Goal: Use online tool/utility: Utilize a website feature to perform a specific function

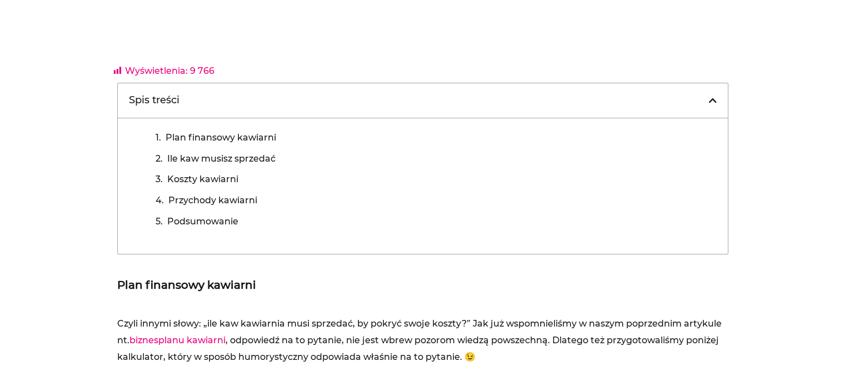
scroll to position [356, 0]
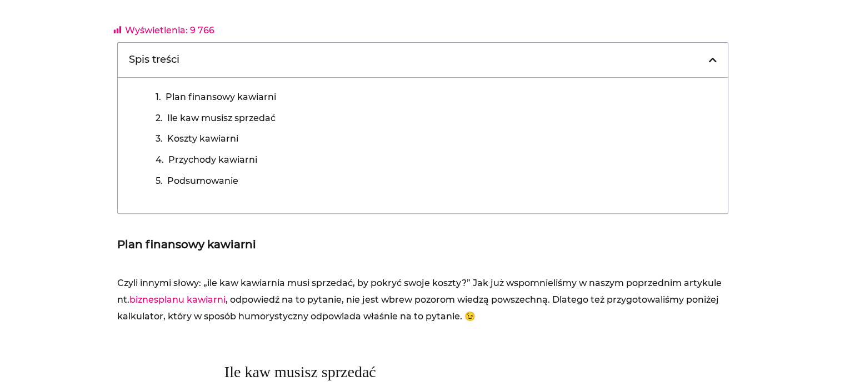
click at [214, 297] on link "biznesplanu kawiarni" at bounding box center [177, 300] width 96 height 11
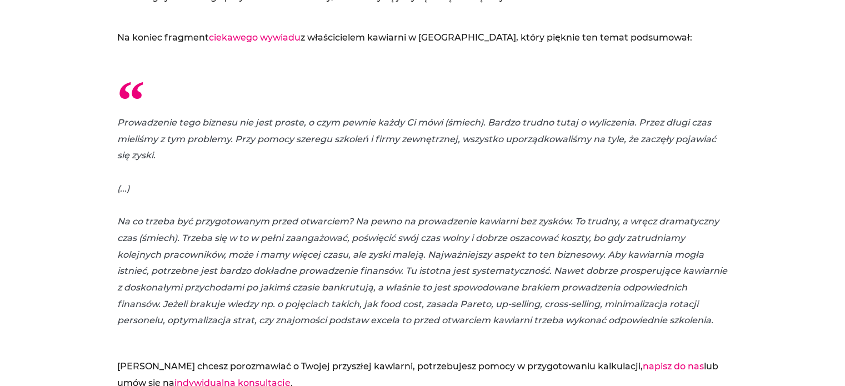
scroll to position [5277, 0]
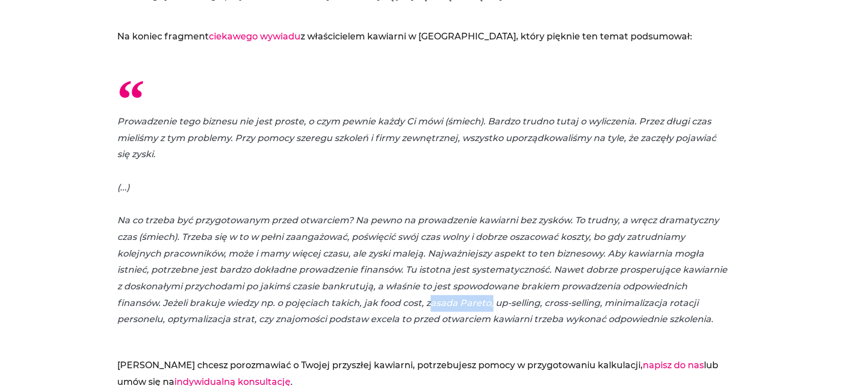
drag, startPoint x: 426, startPoint y: 300, endPoint x: 487, endPoint y: 304, distance: 61.3
click at [487, 304] on p "Prowadzenie tego biznesu nie jest proste, o czym pewnie każdy Ci mówi (śmiech).…" at bounding box center [422, 220] width 611 height 215
copy p "zasada Pareto"
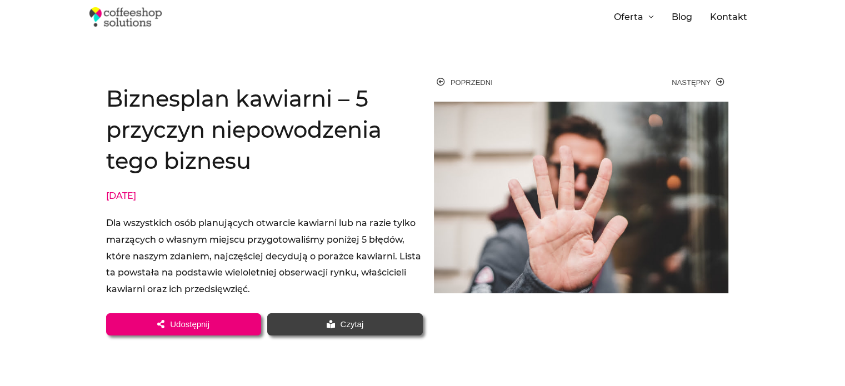
scroll to position [0, 0]
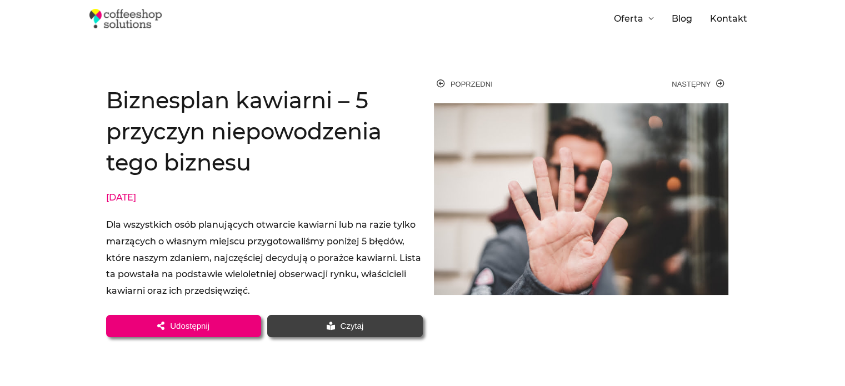
click at [116, 21] on img at bounding box center [125, 18] width 72 height 19
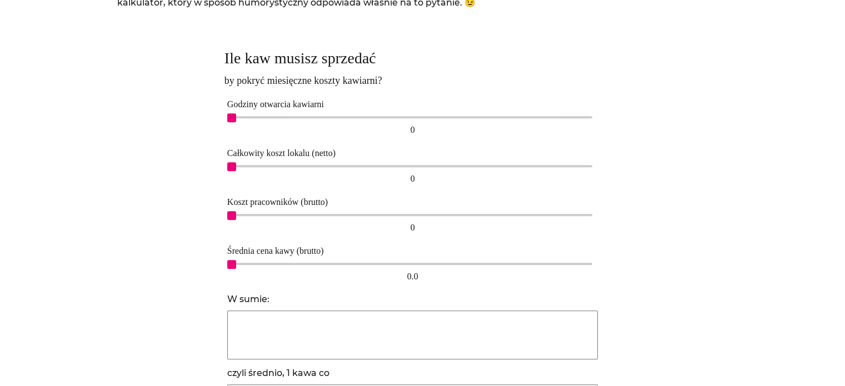
scroll to position [674, 0]
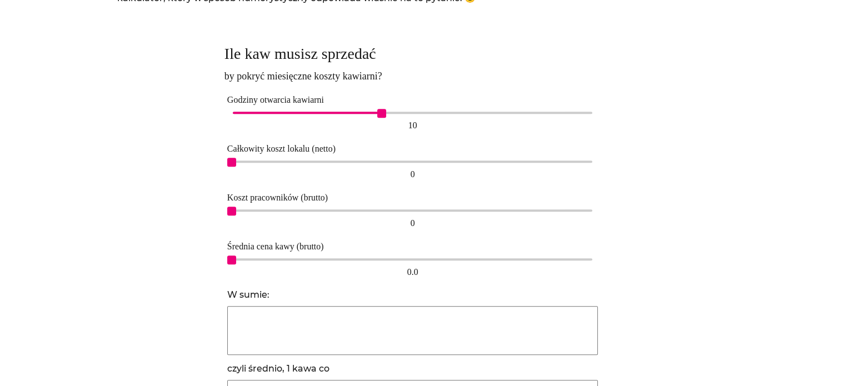
drag, startPoint x: 232, startPoint y: 114, endPoint x: 387, endPoint y: 113, distance: 154.5
click at [387, 113] on div "10" at bounding box center [413, 113] width 360 height 2
drag, startPoint x: 230, startPoint y: 162, endPoint x: 470, endPoint y: 164, distance: 239.5
click at [470, 164] on span "10,000" at bounding box center [471, 162] width 9 height 9
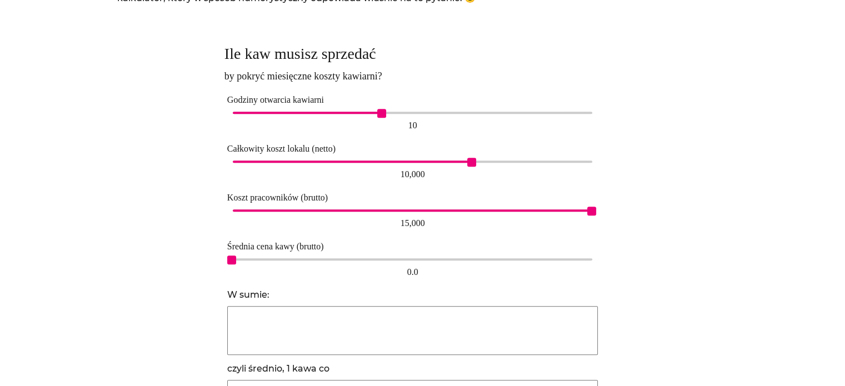
drag, startPoint x: 234, startPoint y: 210, endPoint x: 641, endPoint y: 213, distance: 406.8
click at [641, 213] on div "Ile kaw musisz sprzedać by pokryć miesięczne koszty kawiarni? Godziny otwarcia …" at bounding box center [422, 241] width 611 height 416
type input "30864"
type input "1 min."
type input "10246"
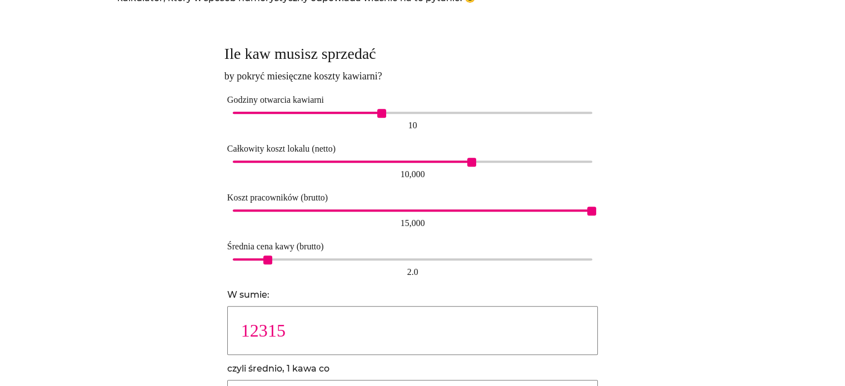
type input "2 min."
type input "6831"
type input "3 min."
type input "5123"
type input "4 min."
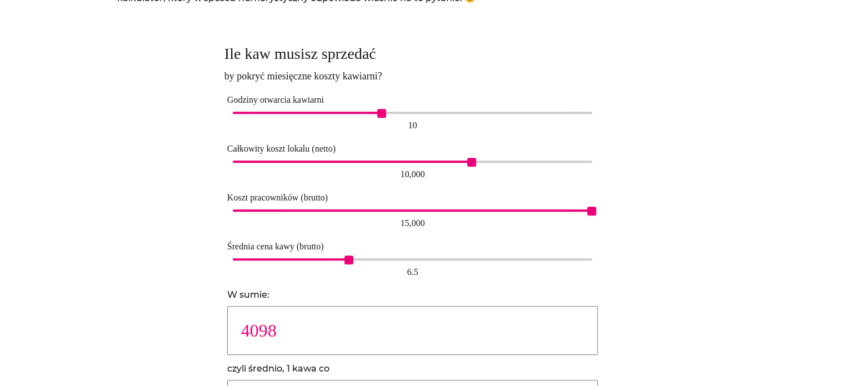
type input "3846"
type input "5 min."
type input "3238"
type input "6 min."
type input "2674"
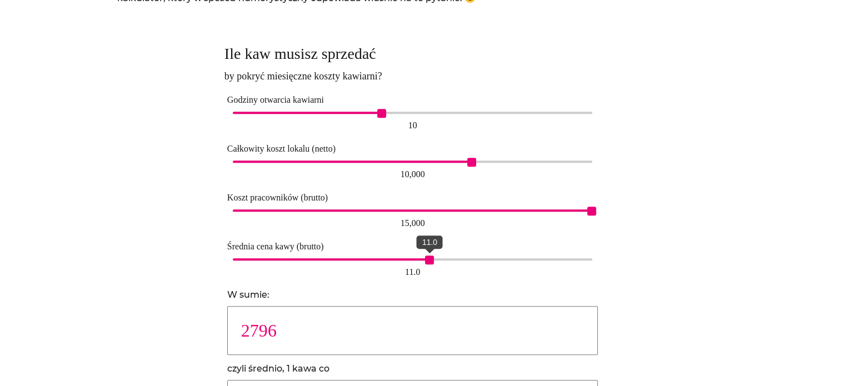
type input "7 min."
type input "2365"
type input "8 min."
type input "2049"
type input "9 min."
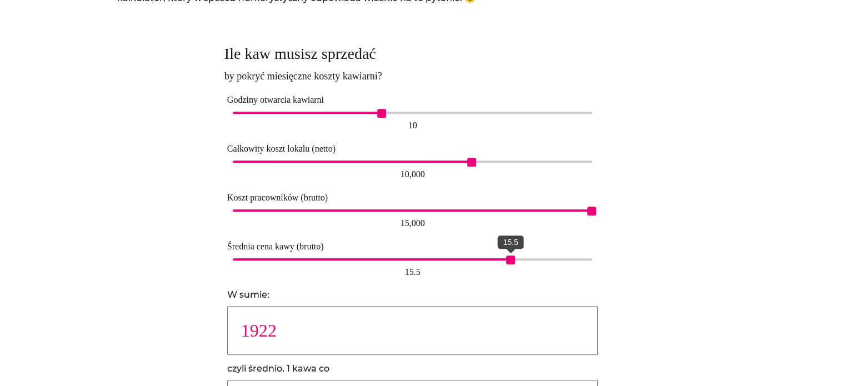
type input "1864"
type input "10 min."
type input "1709"
type input "11 min."
drag, startPoint x: 233, startPoint y: 261, endPoint x: 554, endPoint y: 260, distance: 320.7
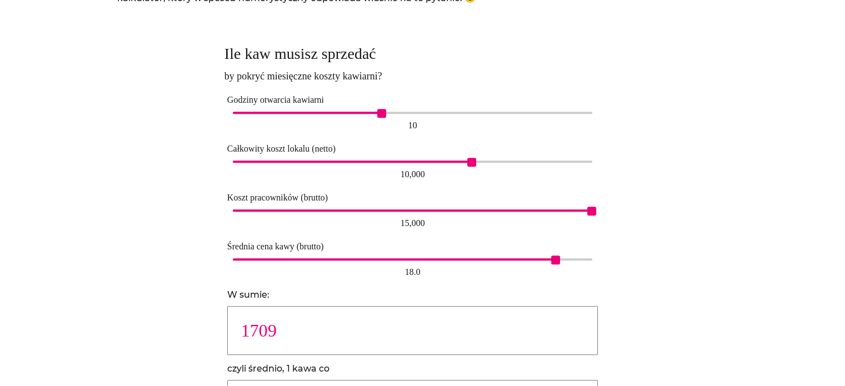
click at [554, 260] on span "18.0" at bounding box center [555, 260] width 9 height 9
type input "1757"
type input "10 min."
type input "1809"
drag, startPoint x: 554, startPoint y: 260, endPoint x: 541, endPoint y: 260, distance: 12.8
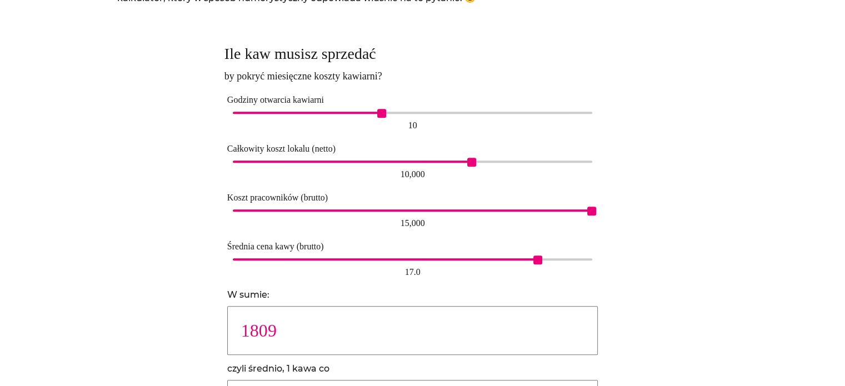
click at [541, 260] on span "17.0" at bounding box center [538, 260] width 9 height 9
click at [658, 269] on div at bounding box center [677, 241] width 102 height 416
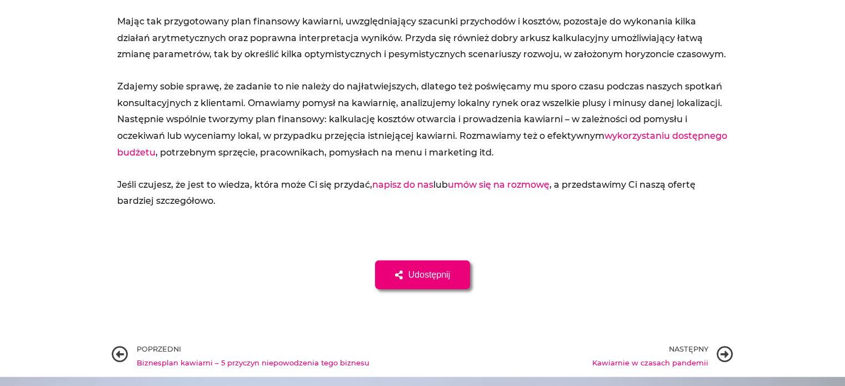
scroll to position [2959, 0]
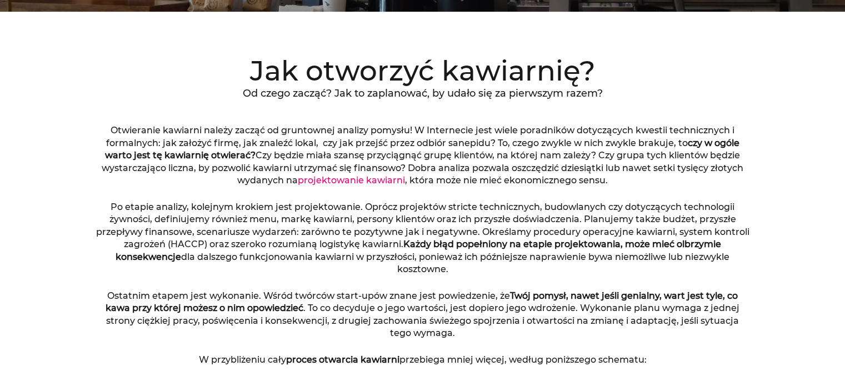
scroll to position [432, 0]
